Goal: Task Accomplishment & Management: Use online tool/utility

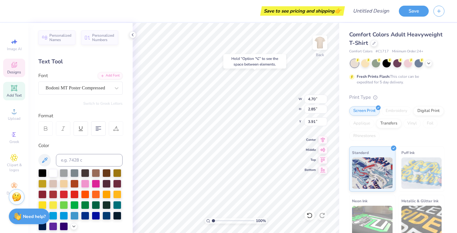
type input "3.80"
type textarea "W"
type textarea "2 0 2 6"
type input "11.22"
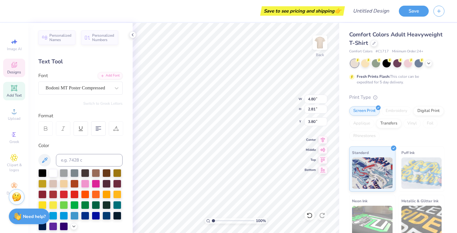
scroll to position [0, 0]
type textarea "K"
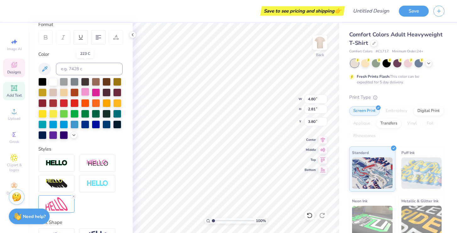
scroll to position [122, 0]
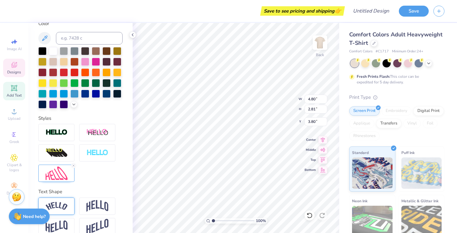
click at [61, 209] on img at bounding box center [57, 206] width 22 height 8
type textarea "K"
type textarea "A S P E N"
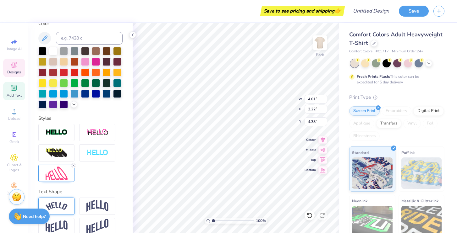
click at [54, 204] on img at bounding box center [57, 206] width 22 height 8
type input "4.76"
type input "2.72"
type input "3.64"
click at [74, 165] on icon at bounding box center [74, 166] width 4 height 4
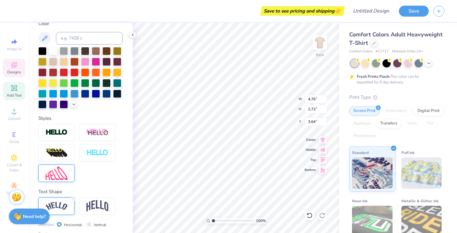
type input "8.86"
type input "3.11"
type input "3.76"
click at [63, 175] on img at bounding box center [57, 174] width 22 height 14
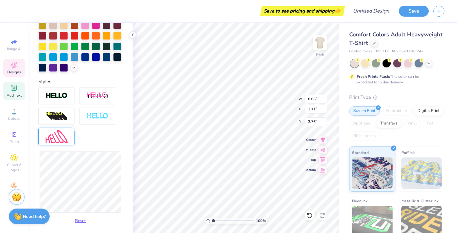
scroll to position [164, 0]
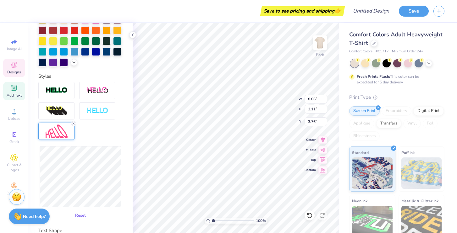
type input "7.24"
type input "3.10"
type input "7.20"
type input "4.45"
type input "3.08"
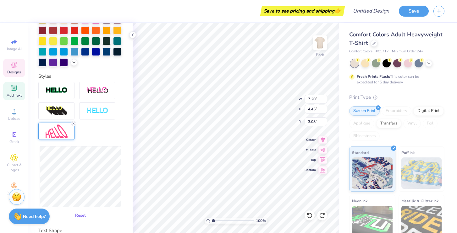
type input "7.24"
type input "3.10"
type input "3.76"
type input "8.86"
type input "3.11"
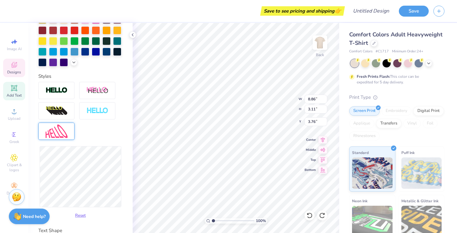
type input "3.64"
type input "4.76"
type input "2.72"
type input "4.81"
type input "2.22"
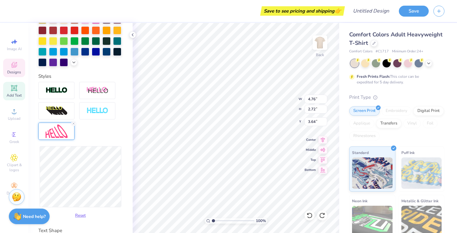
type input "4.38"
type input "4.80"
type input "2.81"
type input "3.80"
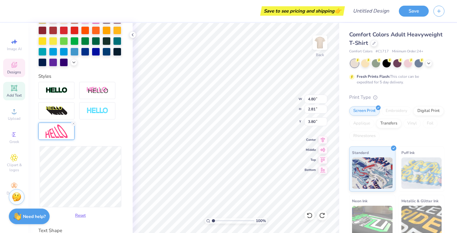
type textarea "K"
type textarea "A S P E N"
type input "4.20"
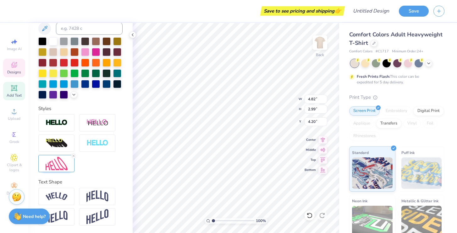
type input "3.39"
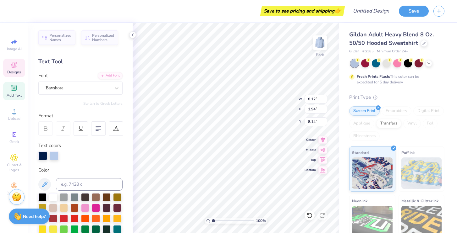
type textarea "D"
type textarea "S"
type textarea "ASPEN"
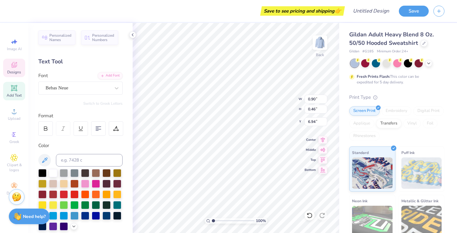
type textarea "F"
type textarea "WINTER"
type textarea "2026"
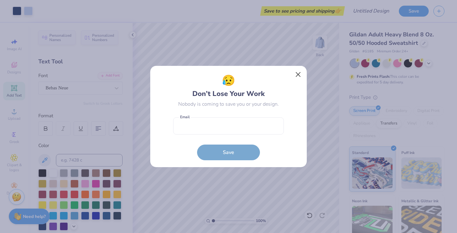
click at [299, 74] on button "Close" at bounding box center [298, 75] width 12 height 12
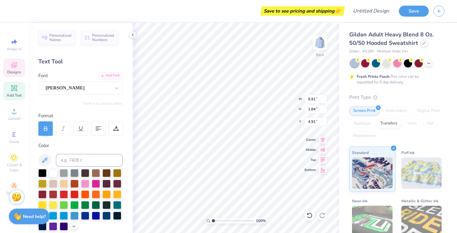
scroll to position [0, 0]
type textarea "S"
type textarea "O K"
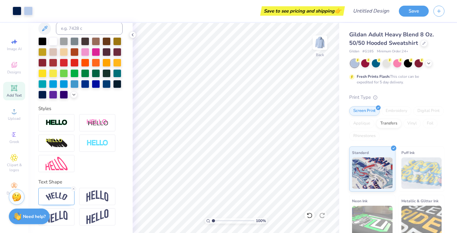
scroll to position [132, 0]
click at [67, 197] on img at bounding box center [57, 197] width 22 height 8
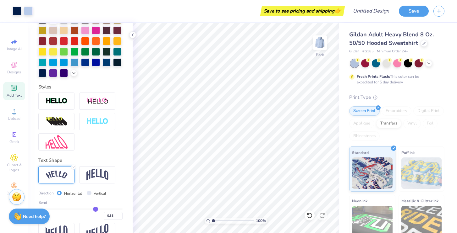
type input "0.33"
type input "0.32"
type input "0.31"
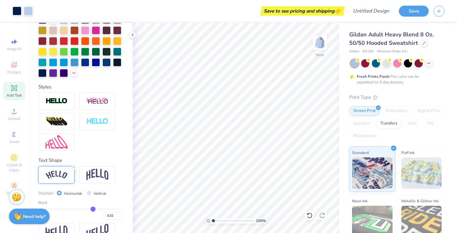
type input "0.31"
type input "0.3"
type input "0.30"
type input "0.29"
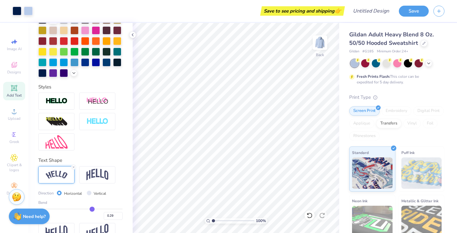
type input "0.28"
type input "0.27"
type input "0.26"
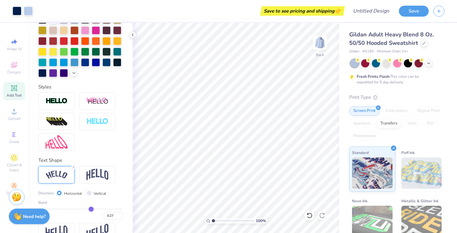
type input "0.26"
type input "0.25"
click at [90, 209] on input "range" at bounding box center [80, 209] width 84 height 1
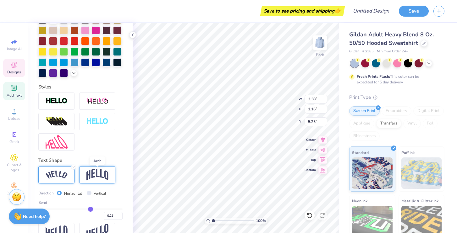
click at [98, 171] on img at bounding box center [97, 175] width 22 height 12
type input "2.90"
type input "1.34"
type input "5.29"
click at [58, 176] on img at bounding box center [57, 175] width 22 height 8
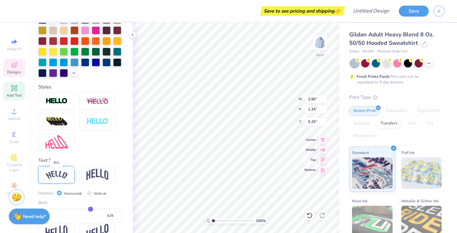
type input "3.38"
type input "1.16"
type input "5.25"
type input "0.29"
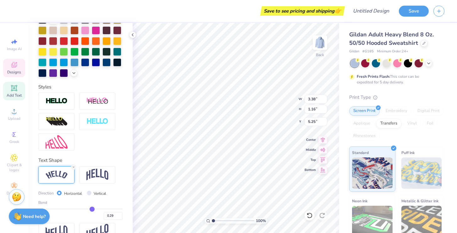
type input "0.36"
type input "0.57"
type input "1"
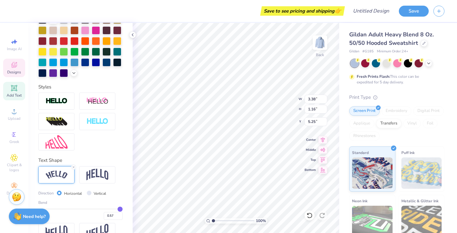
type input "1.00"
type input "4.89"
type input "2.42"
type input "4.64"
drag, startPoint x: 90, startPoint y: 207, endPoint x: 129, endPoint y: 204, distance: 39.4
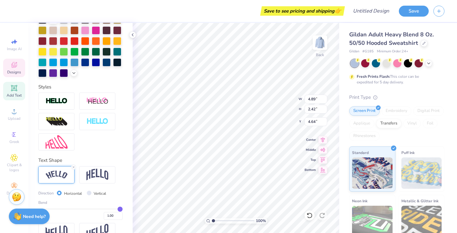
click at [129, 204] on div "Personalized Names Personalized Numbers Text Tool Add Font Font Baskerville BT …" at bounding box center [80, 128] width 104 height 211
type input "0.98"
type input "0.9"
type input "0.90"
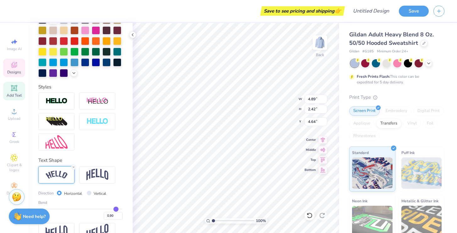
type input "0.76"
type input "0.59"
type input "0.37"
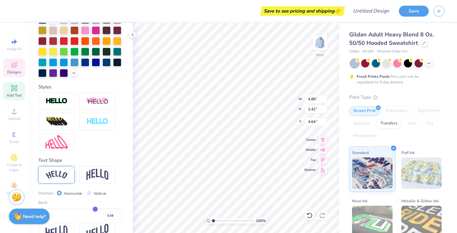
type input "0.37"
type input "0.17"
type input "0.02"
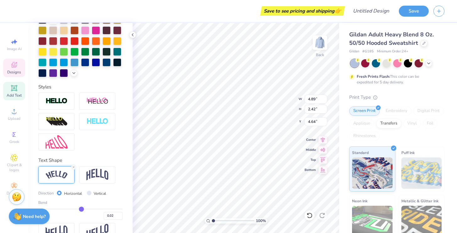
type input "-0.13"
type input "-0.23"
type input "-0.31"
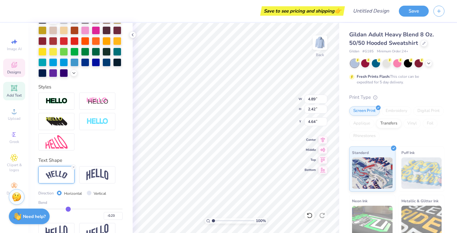
type input "-0.31"
type input "-0.37"
type input "-0.41"
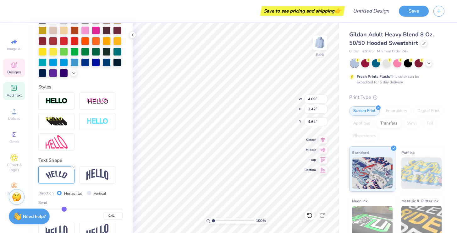
type input "-0.46"
type input "-0.51"
type input "-0.56"
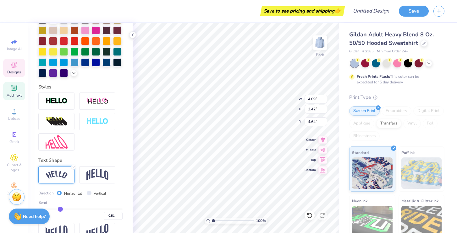
type input "-0.56"
type input "-0.6"
type input "-0.60"
type input "-0.65"
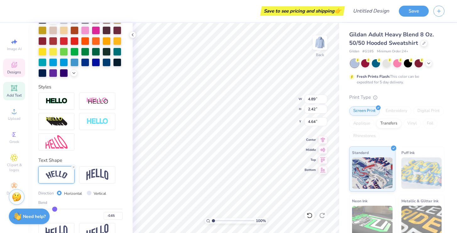
type input "-0.7"
type input "-0.70"
type input "-0.74"
type input "-0.78"
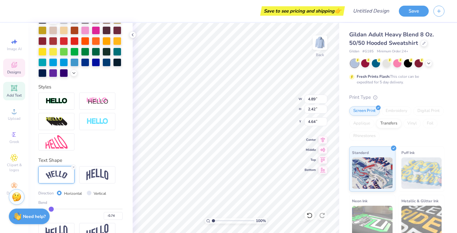
type input "-0.78"
type input "-0.82"
type input "-0.86"
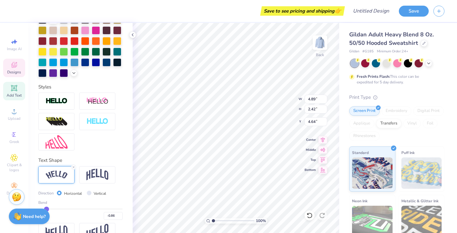
type input "-0.88"
type input "-0.9"
type input "-0.90"
type input "-0.92"
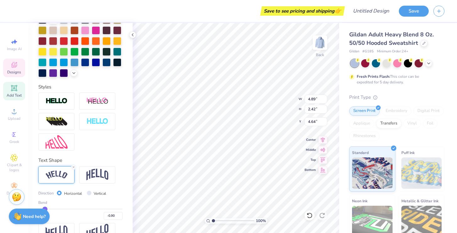
type input "-0.92"
type input "-0.94"
type input "-0.95"
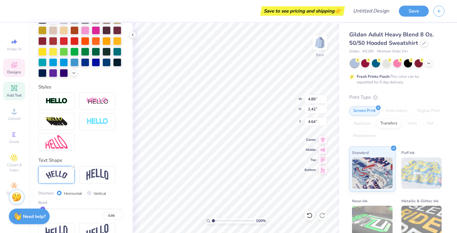
type input "-0.96"
type input "-0.97"
type input "-0.98"
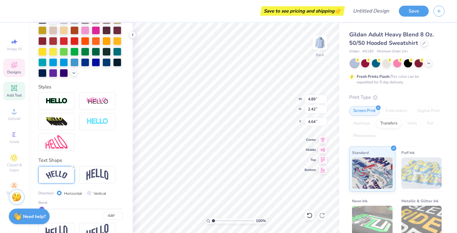
type input "-0.98"
type input "-0.99"
type input "-1"
type input "-1.00"
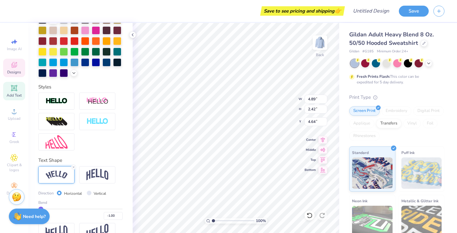
type input "-0.95"
type input "-0.9"
type input "-0.90"
type input "-0.87"
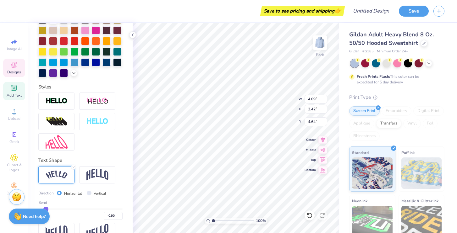
type input "-0.87"
type input "-0.83"
type input "-0.8"
type input "-0.80"
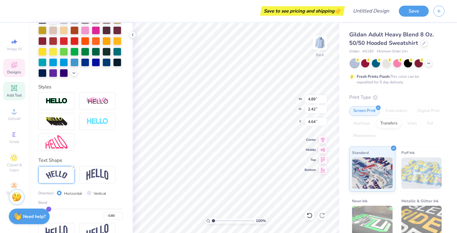
type input "-0.78"
type input "-0.75"
type input "-0.72"
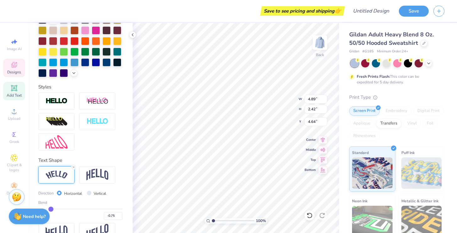
type input "-0.72"
type input "-0.69"
type input "-0.65"
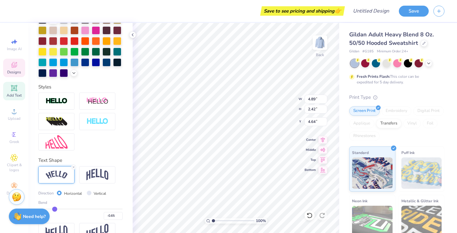
type input "-0.61"
type input "-0.56"
type input "-0.51"
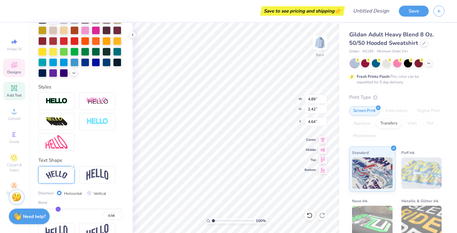
type input "-0.51"
type input "-0.46"
type input "-0.42"
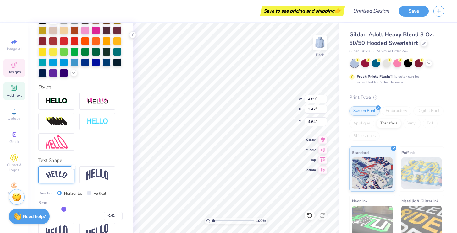
type input "-0.39"
type input "-0.37"
type input "-0.35"
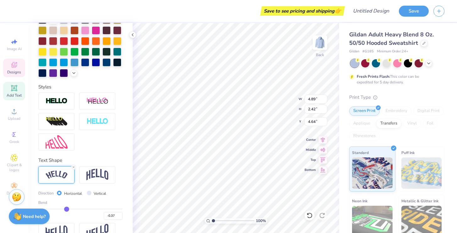
type input "-0.35"
type input "-0.34"
type input "-0.33"
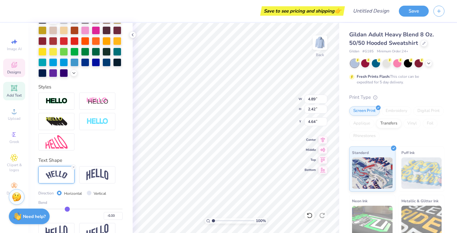
type input "-0.31"
type input "-0.3"
type input "-0.30"
type input "-0.29"
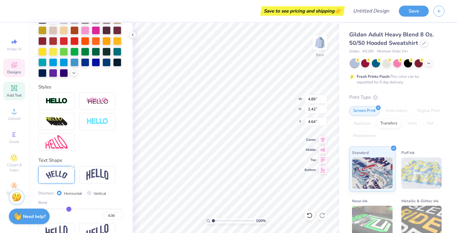
type input "-0.29"
type input "-0.28"
type input "-0.26"
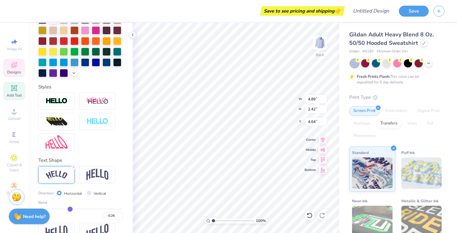
type input "-0.25"
type input "-0.23"
type input "-0.21"
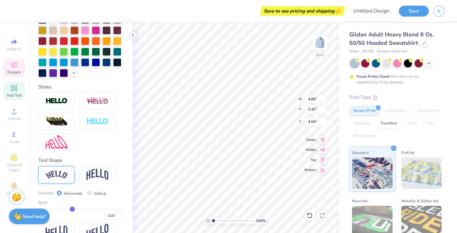
type input "-0.21"
type input "-0.2"
type input "-0.20"
type input "-0.18"
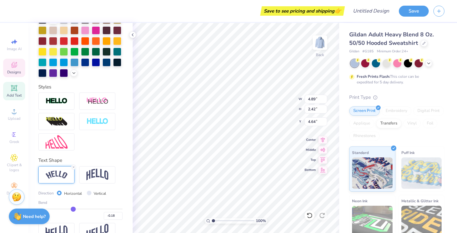
type input "-0.17"
type input "-0.16"
type input "-0.15"
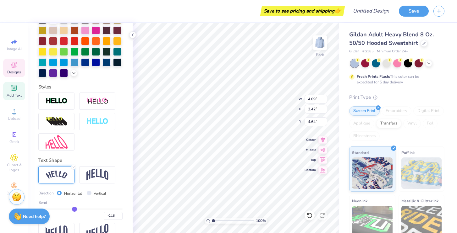
type input "-0.15"
type input "-0.14"
type input "-0.13"
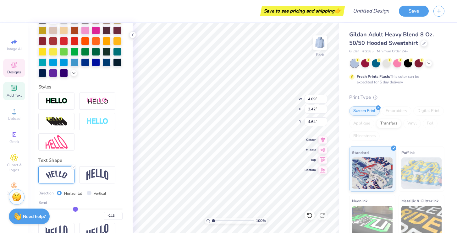
type input "-0.12"
type input "-0.11"
type input "-0.1"
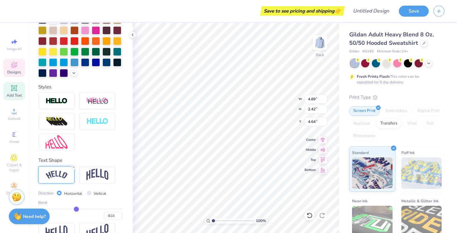
type input "-0.10"
type input "-0.09"
type input "-0.08"
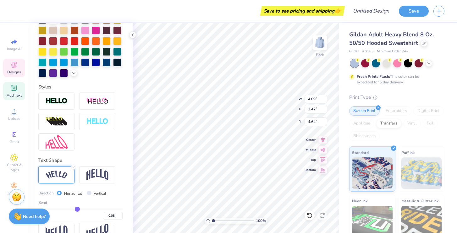
type input "-0.06"
type input "-0.05"
type input "-0.04"
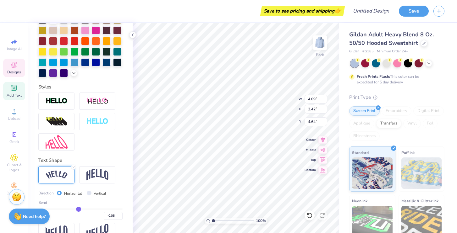
type input "-0.04"
type input "-0.03"
type input "-0.02"
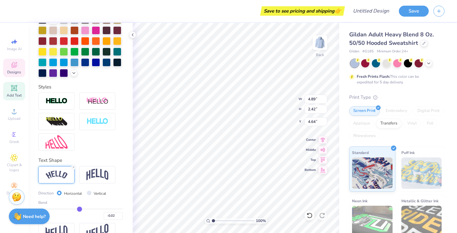
type input "-0.01"
drag, startPoint x: 120, startPoint y: 208, endPoint x: 80, endPoint y: 212, distance: 40.1
click at [80, 212] on div "0.00" at bounding box center [80, 214] width 84 height 11
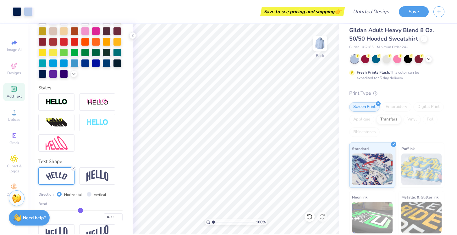
scroll to position [4, 0]
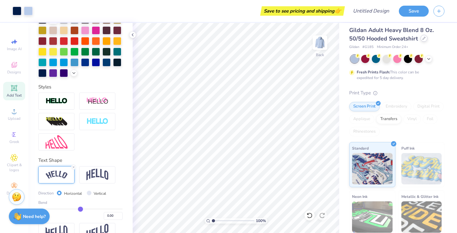
click at [423, 38] on icon at bounding box center [423, 38] width 3 height 3
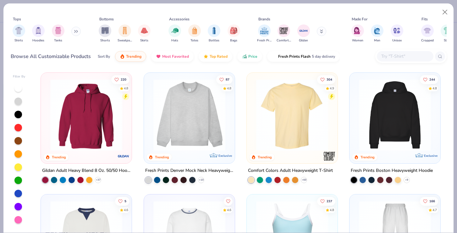
click at [290, 107] on img at bounding box center [292, 115] width 78 height 72
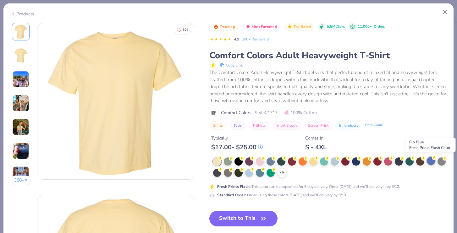
click at [431, 162] on div at bounding box center [431, 161] width 8 height 8
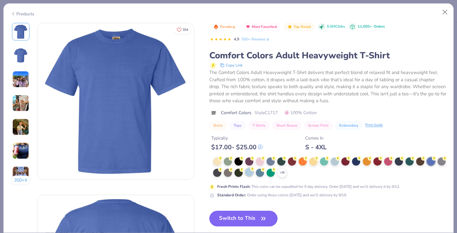
click at [249, 172] on div at bounding box center [249, 172] width 8 height 8
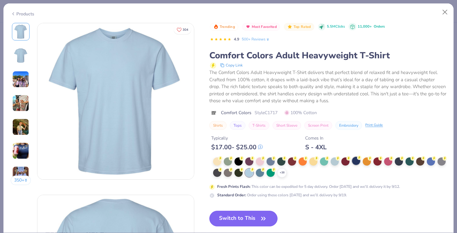
click at [357, 162] on div at bounding box center [356, 161] width 8 height 8
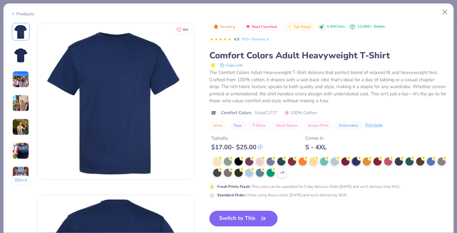
click at [260, 205] on div "Trending Most Favorited Top Rated 5.5M Clicks 11,000+ Orders 4.9 500+ Reviews C…" at bounding box center [327, 159] width 237 height 273
click at [253, 217] on button "Switch to This" at bounding box center [243, 219] width 68 height 16
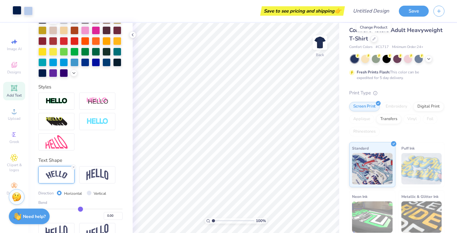
click at [15, 10] on div at bounding box center [17, 10] width 9 height 9
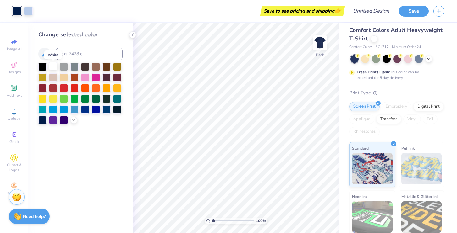
click at [53, 68] on div at bounding box center [53, 66] width 8 height 8
click at [29, 12] on div at bounding box center [28, 10] width 9 height 9
click at [75, 108] on div at bounding box center [74, 109] width 8 height 8
click at [53, 108] on div at bounding box center [53, 109] width 8 height 8
click at [41, 109] on div at bounding box center [42, 109] width 8 height 8
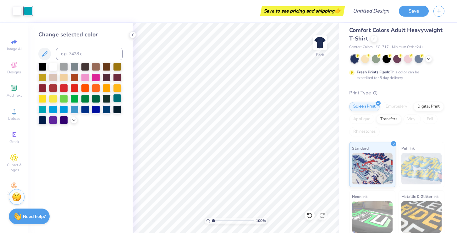
click at [118, 99] on div at bounding box center [117, 98] width 8 height 8
click at [41, 108] on div at bounding box center [42, 109] width 8 height 8
click at [120, 88] on div at bounding box center [117, 88] width 8 height 8
click at [43, 109] on div at bounding box center [42, 109] width 8 height 8
click at [54, 75] on div at bounding box center [53, 77] width 8 height 8
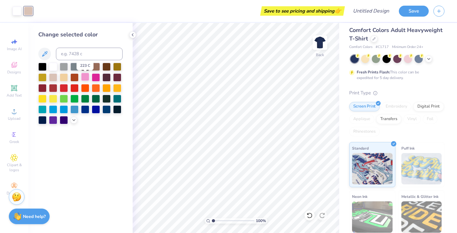
click at [84, 78] on div at bounding box center [85, 77] width 8 height 8
click at [75, 108] on div at bounding box center [74, 109] width 8 height 8
click at [63, 110] on div at bounding box center [64, 109] width 8 height 8
click at [52, 110] on div at bounding box center [53, 109] width 8 height 8
click at [42, 110] on div at bounding box center [42, 109] width 8 height 8
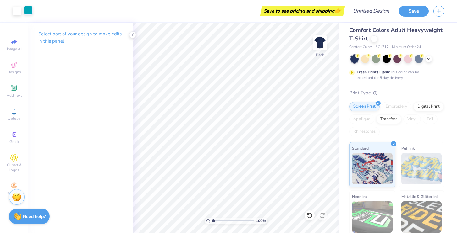
click at [30, 11] on div at bounding box center [28, 10] width 9 height 9
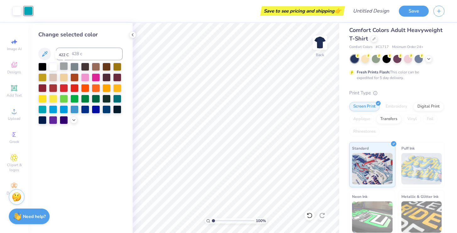
click at [63, 68] on div at bounding box center [64, 66] width 8 height 8
click at [95, 88] on div at bounding box center [96, 88] width 8 height 8
click at [87, 88] on div at bounding box center [85, 88] width 8 height 8
click at [65, 68] on div at bounding box center [64, 66] width 8 height 8
click at [52, 78] on div at bounding box center [53, 77] width 8 height 8
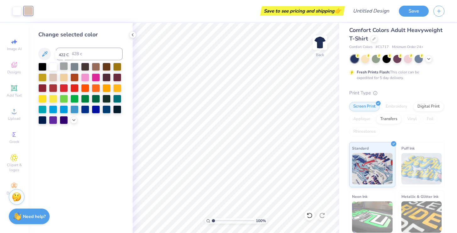
click at [65, 66] on div at bounding box center [64, 66] width 8 height 8
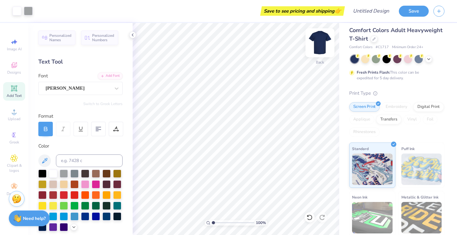
click at [321, 39] on img at bounding box center [319, 42] width 25 height 25
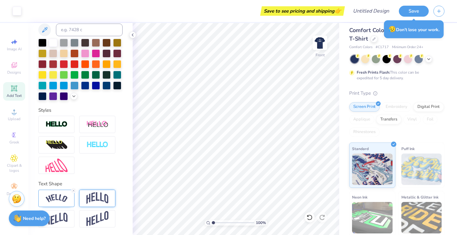
scroll to position [131, 0]
click at [89, 200] on img at bounding box center [97, 198] width 22 height 12
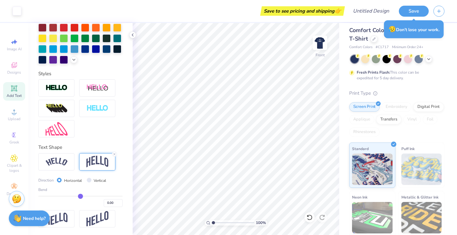
scroll to position [167, 0]
drag, startPoint x: 79, startPoint y: 196, endPoint x: 37, endPoint y: 194, distance: 42.1
click at [37, 194] on div "Personalized Names Personalized Numbers Text Tool Add Font Font Baskerville BT …" at bounding box center [80, 129] width 104 height 212
drag, startPoint x: 42, startPoint y: 195, endPoint x: 57, endPoint y: 195, distance: 14.5
click at [57, 195] on input "range" at bounding box center [80, 195] width 84 height 1
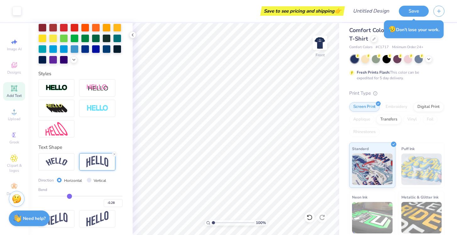
drag, startPoint x: 57, startPoint y: 195, endPoint x: 69, endPoint y: 195, distance: 12.6
click at [69, 195] on input "range" at bounding box center [80, 195] width 84 height 1
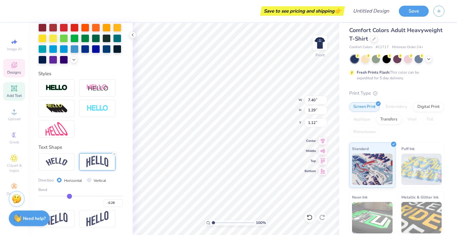
scroll to position [0, 3]
drag, startPoint x: 69, startPoint y: 196, endPoint x: 80, endPoint y: 196, distance: 11.0
click at [80, 196] on input "range" at bounding box center [80, 195] width 84 height 1
drag, startPoint x: 80, startPoint y: 195, endPoint x: 85, endPoint y: 195, distance: 4.4
click at [85, 195] on input "range" at bounding box center [80, 195] width 84 height 1
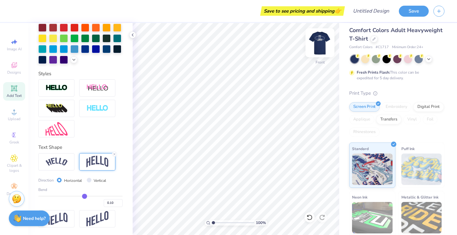
click at [320, 41] on img at bounding box center [319, 42] width 25 height 25
